Goal: Navigation & Orientation: Find specific page/section

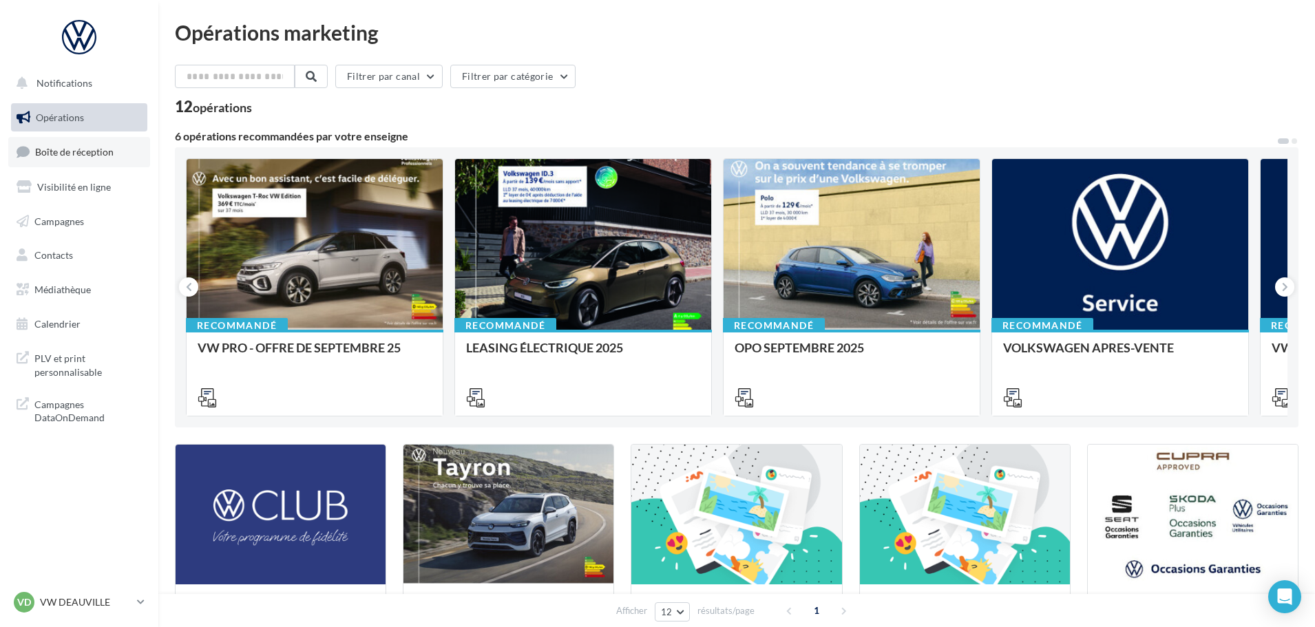
click at [74, 145] on link "Boîte de réception" at bounding box center [79, 152] width 142 height 30
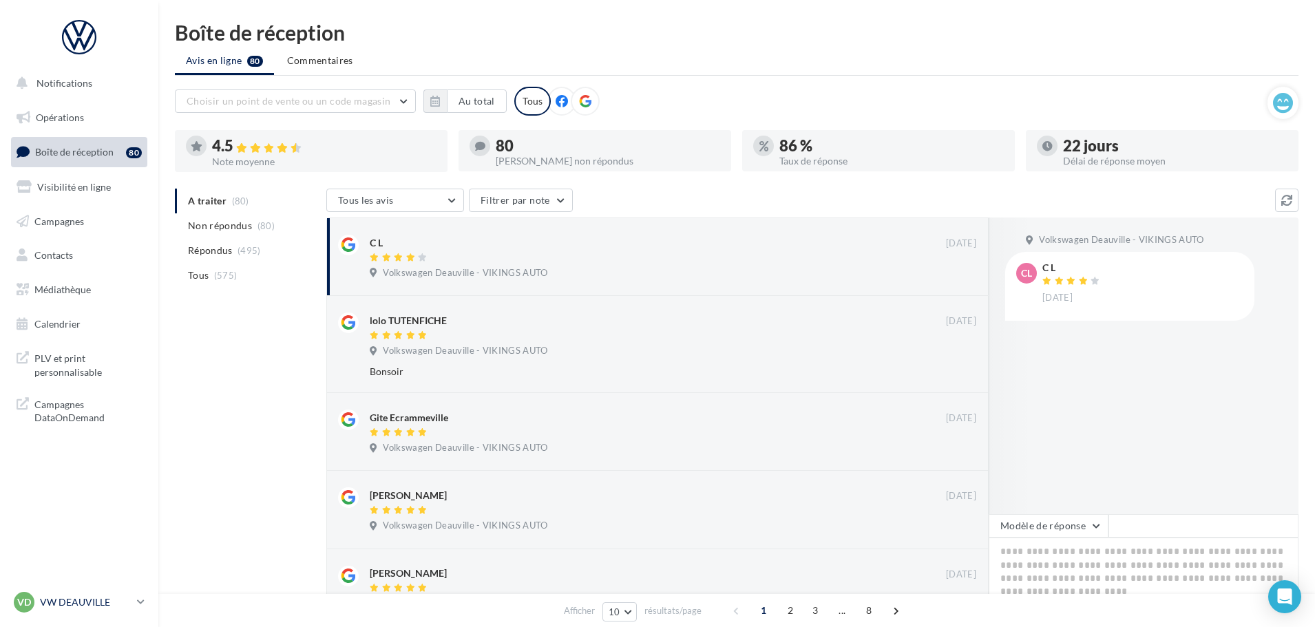
click at [97, 595] on div "VD VW DEAUVILLE vw-touq-vau" at bounding box center [73, 602] width 118 height 21
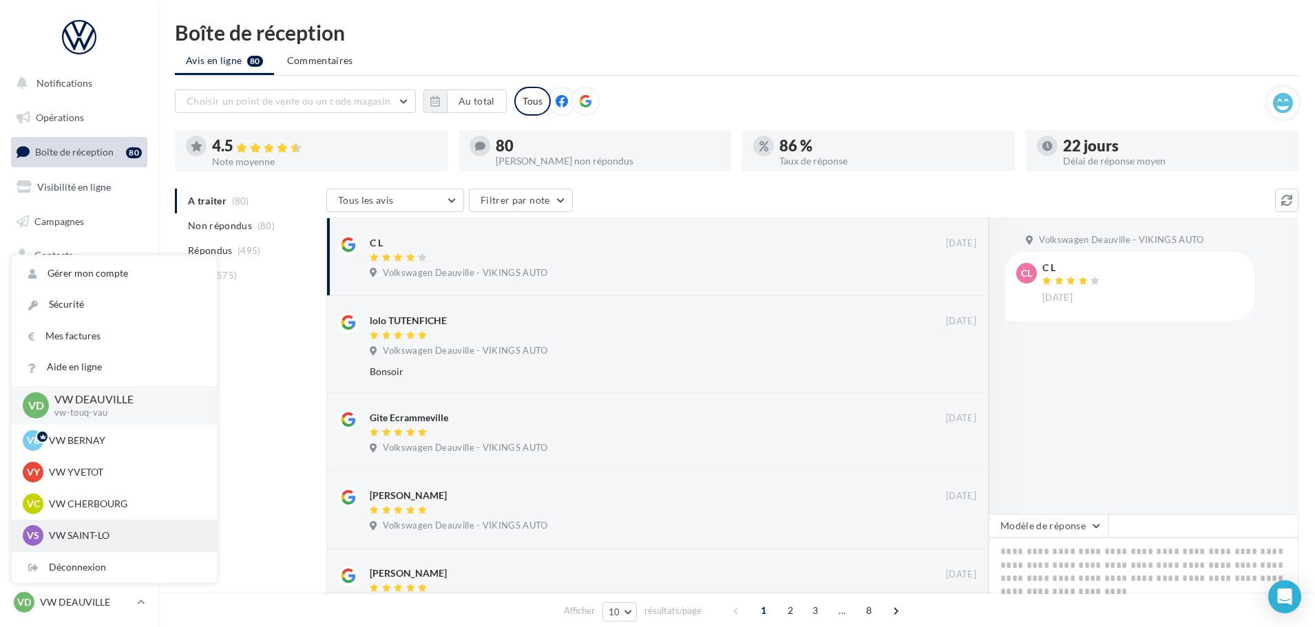
click at [94, 528] on div "VS VW SAINT-LO vw-stlo-vau" at bounding box center [114, 535] width 183 height 21
